Goal: Task Accomplishment & Management: Manage account settings

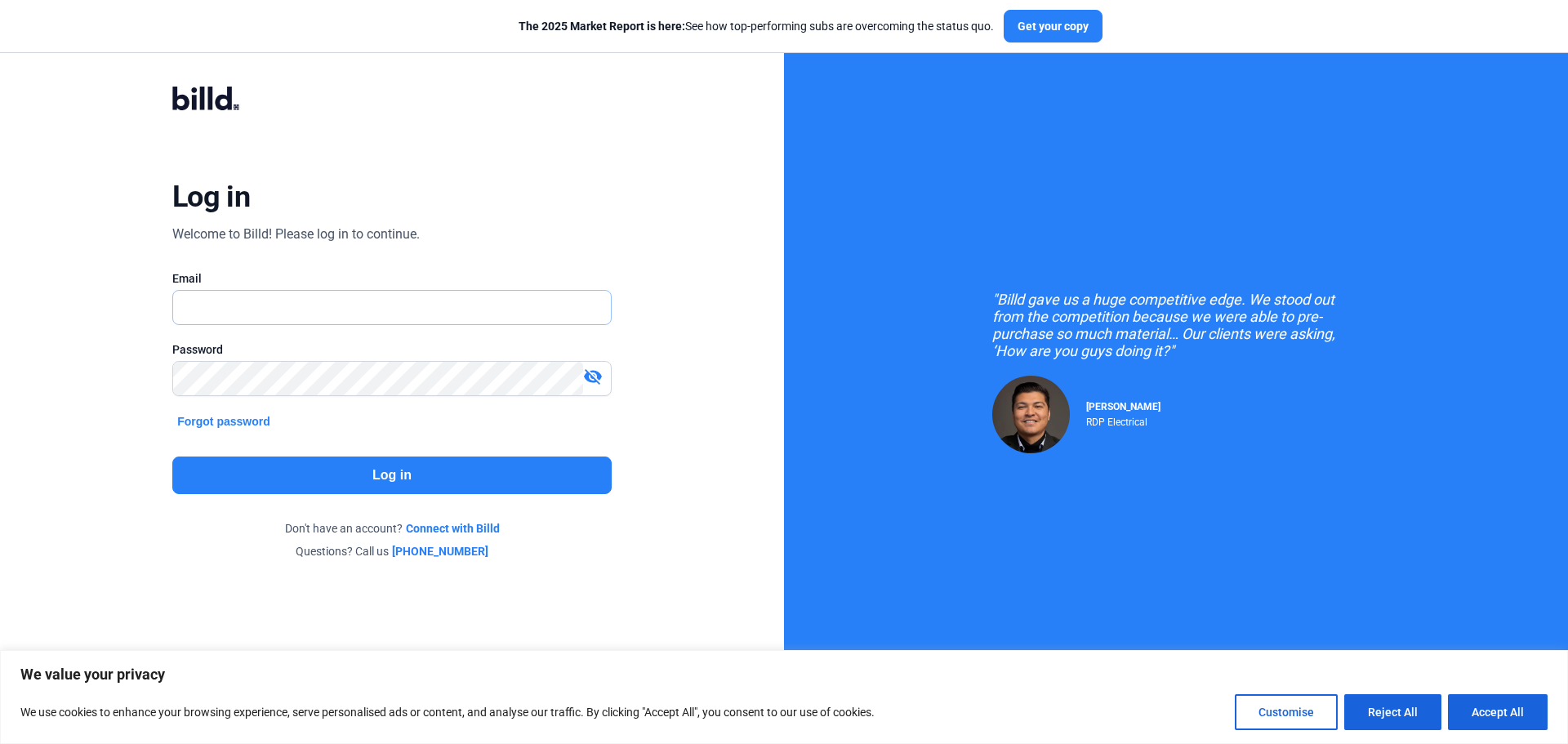
click at [431, 310] on input "text" at bounding box center [383, 308] width 419 height 34
type input "sherrie@gorefab.com"
click at [369, 466] on button "Log in" at bounding box center [391, 475] width 439 height 37
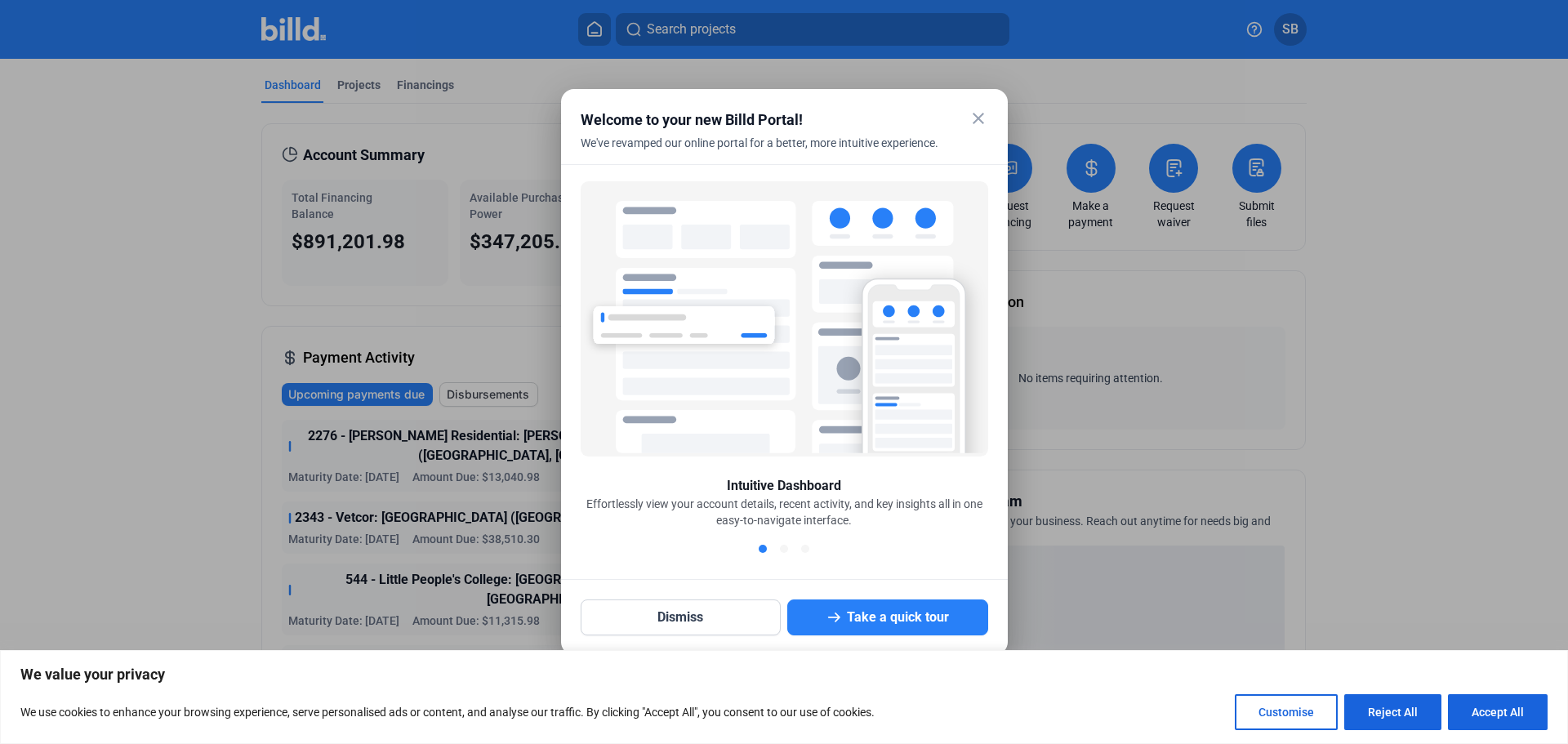
click at [975, 116] on mat-icon "close" at bounding box center [977, 118] width 20 height 20
